Goal: Task Accomplishment & Management: Use online tool/utility

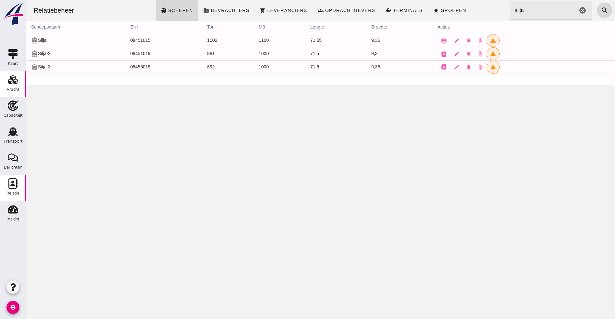
click at [11, 81] on icon "Vracht" at bounding box center [13, 80] width 10 height 10
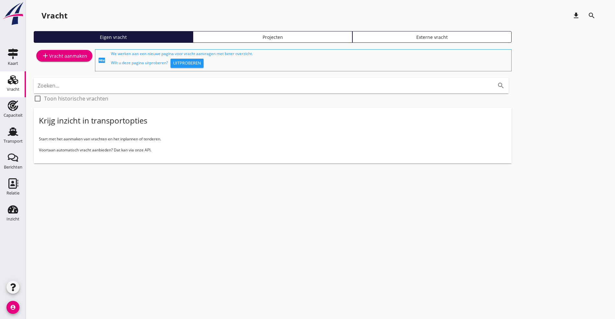
click at [13, 80] on use at bounding box center [13, 79] width 10 height 9
click at [3, 127] on link "Transport Transport" at bounding box center [13, 136] width 26 height 26
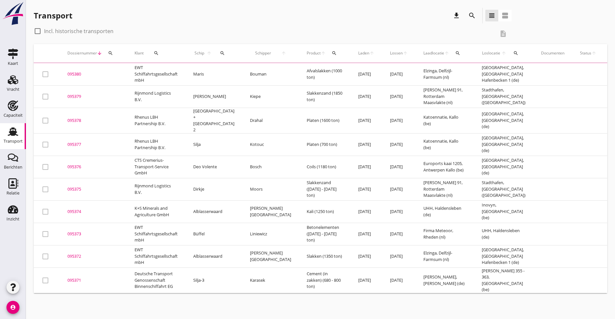
click at [7, 131] on div "Transport" at bounding box center [13, 131] width 16 height 10
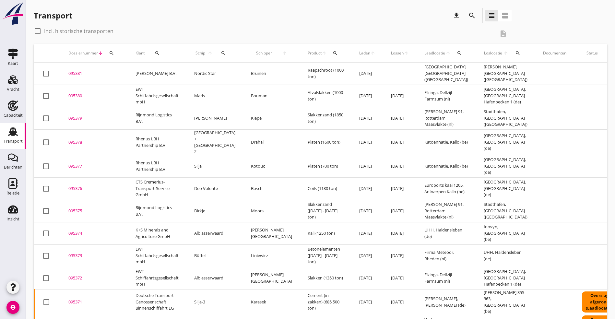
click at [76, 94] on div "095380" at bounding box center [94, 96] width 52 height 6
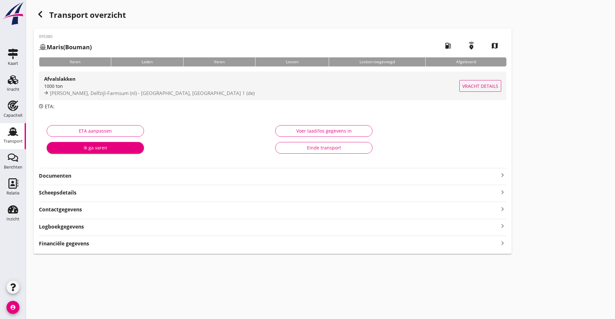
click at [69, 80] on strong "Afvalslakken" at bounding box center [59, 79] width 31 height 6
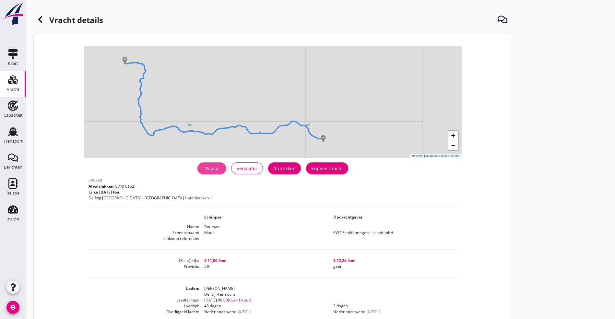
click at [203, 170] on div "Wijzig" at bounding box center [212, 168] width 18 height 7
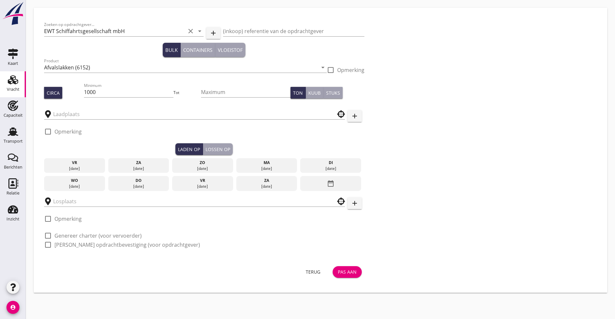
type input "[PERSON_NAME]"
type input "UHM"
checkbox input "true"
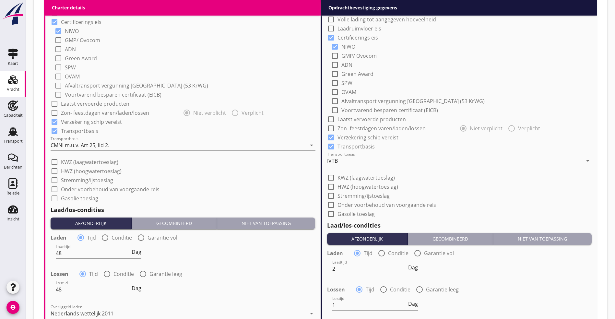
scroll to position [535, 0]
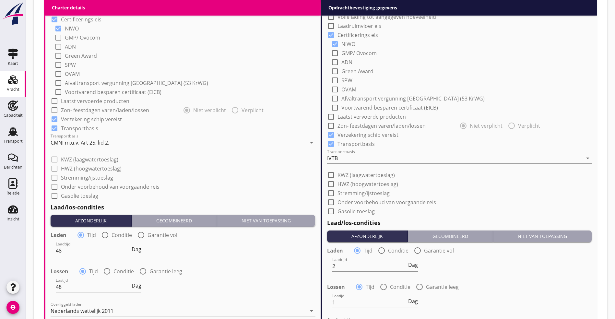
click at [138, 249] on span "Dag" at bounding box center [137, 249] width 10 height 5
click at [131, 243] on div "Laadtijd 48 Dienst" at bounding box center [99, 252] width 86 height 21
click at [137, 249] on span "Dienst" at bounding box center [133, 249] width 16 height 5
click at [138, 283] on span "Dag" at bounding box center [137, 285] width 10 height 5
click at [138, 283] on span "Dienst" at bounding box center [133, 285] width 16 height 5
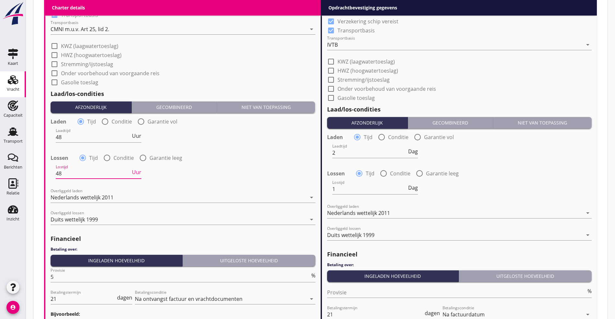
scroll to position [730, 0]
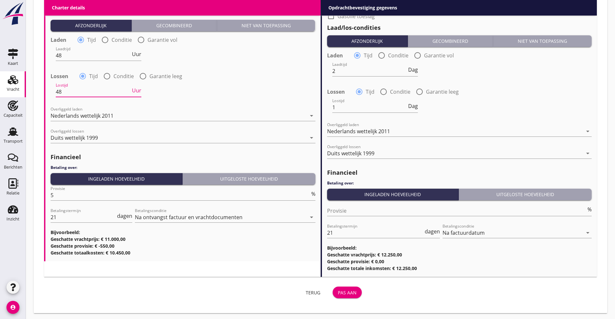
click at [338, 290] on div "Pas aan" at bounding box center [347, 292] width 19 height 7
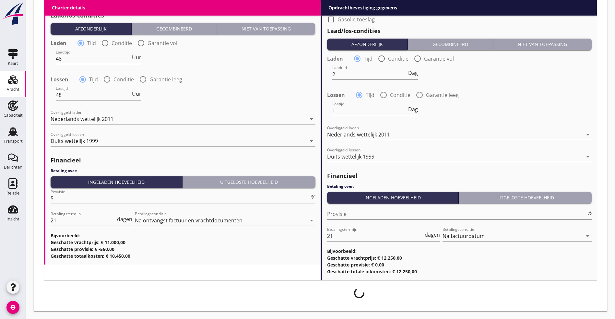
scroll to position [725, 0]
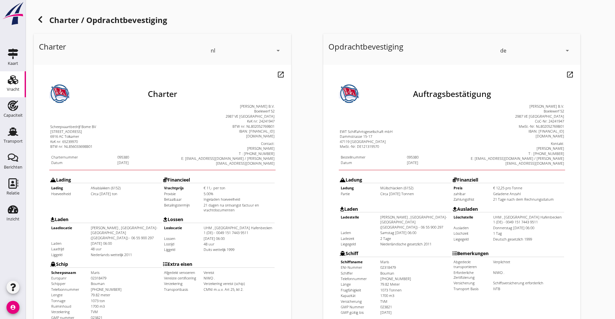
click at [41, 18] on use at bounding box center [40, 19] width 4 height 6
